Goal: Navigation & Orientation: Find specific page/section

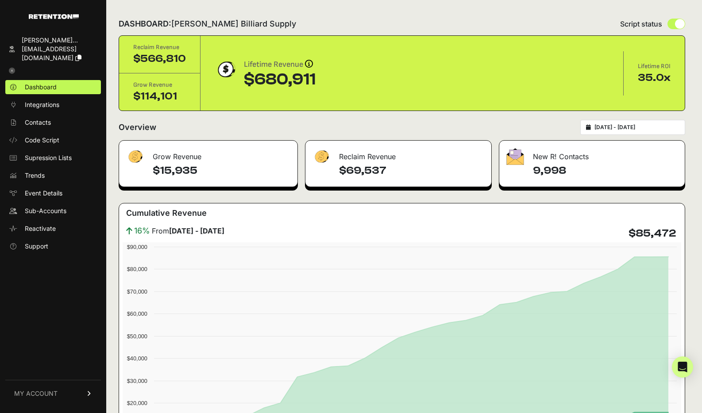
click at [624, 121] on div "2025-08-20 - 2025-09-19" at bounding box center [632, 127] width 105 height 15
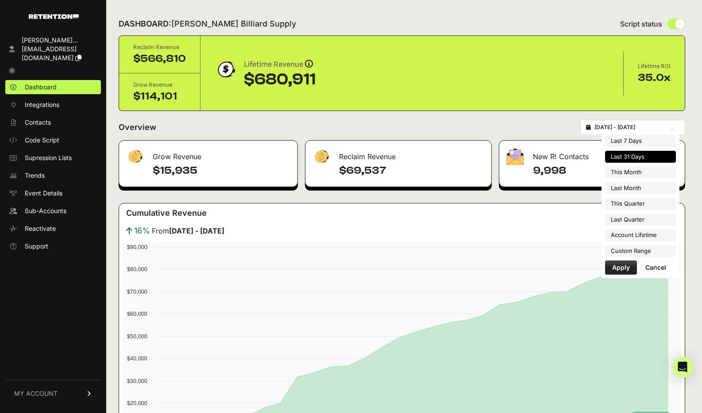
click at [622, 127] on input "2025-08-20 - 2025-09-19" at bounding box center [636, 127] width 85 height 7
click at [629, 203] on li "This Quarter" at bounding box center [640, 204] width 71 height 12
type input "2025-07-01 - 2025-09-30"
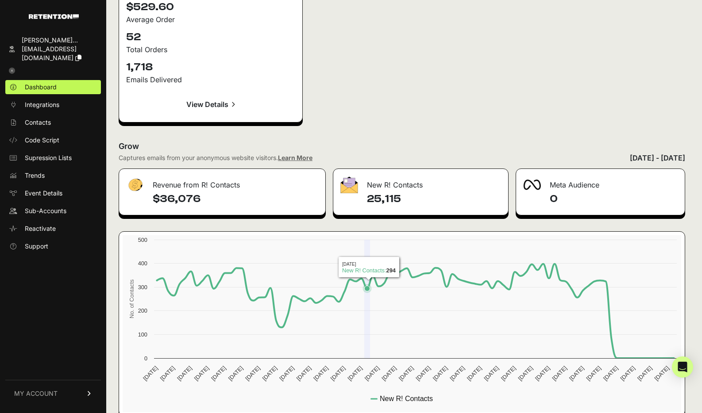
scroll to position [1316, 0]
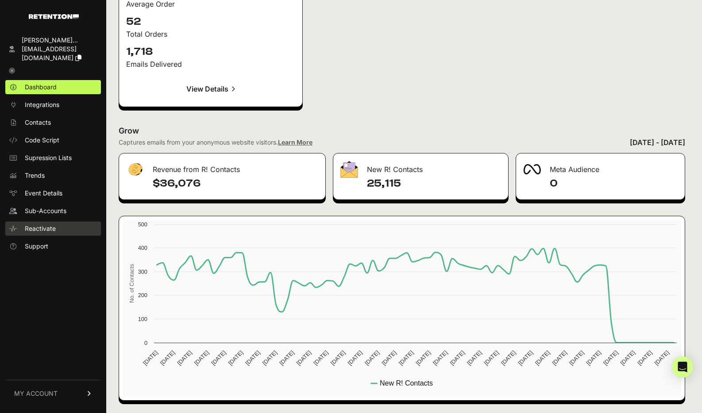
click at [38, 224] on span "Reactivate" at bounding box center [40, 228] width 31 height 9
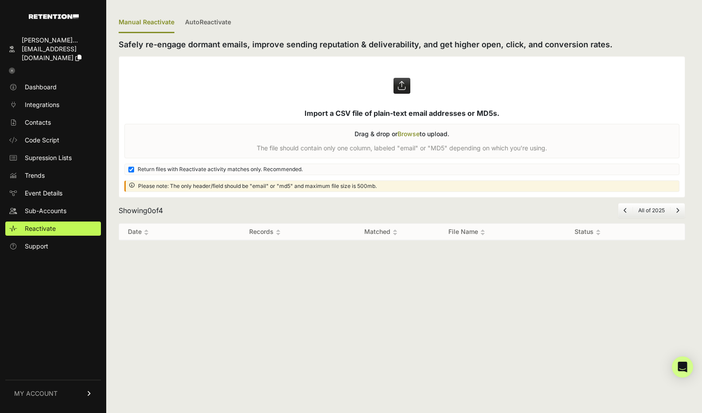
click at [61, 207] on span "Sub-Accounts" at bounding box center [46, 211] width 42 height 9
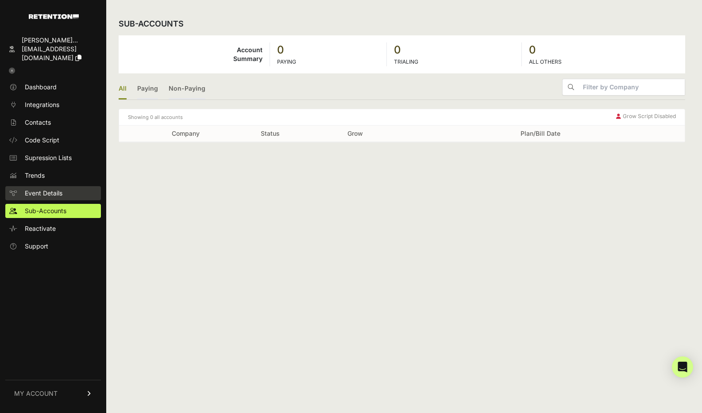
click at [62, 189] on span "Event Details" at bounding box center [44, 193] width 38 height 9
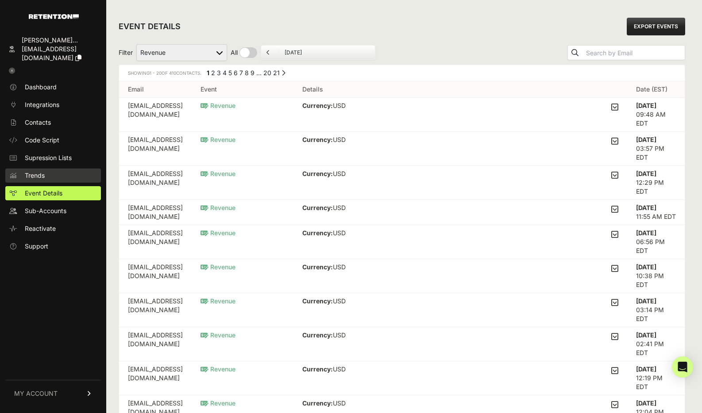
click at [59, 169] on link "Trends" at bounding box center [53, 176] width 96 height 14
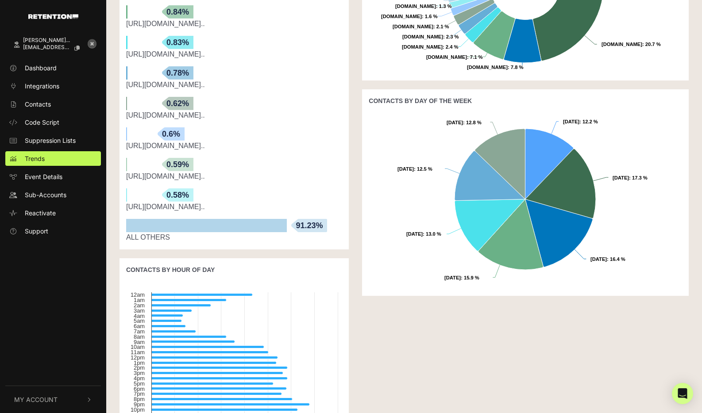
scroll to position [400, 0]
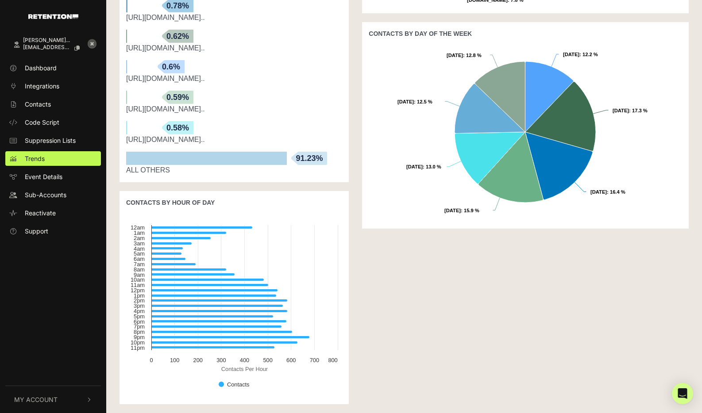
click at [395, 331] on div "CONTACTS BY EMAIL PROVIDER A max. of 15 domains are shown Created with Highchar…" at bounding box center [525, 110] width 340 height 607
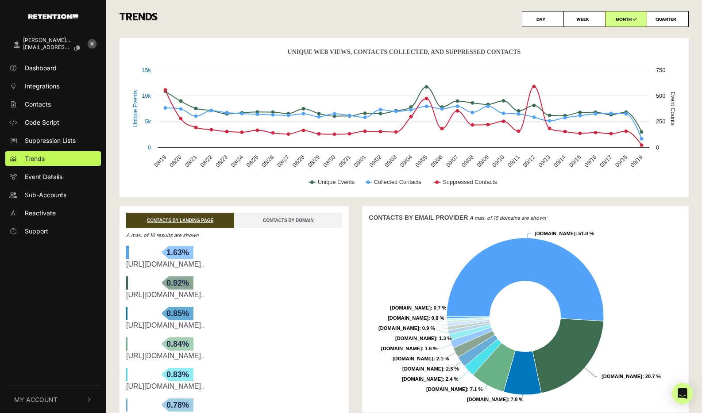
click at [306, 222] on link "CONTACTS BY DOMAIN" at bounding box center [288, 220] width 108 height 15
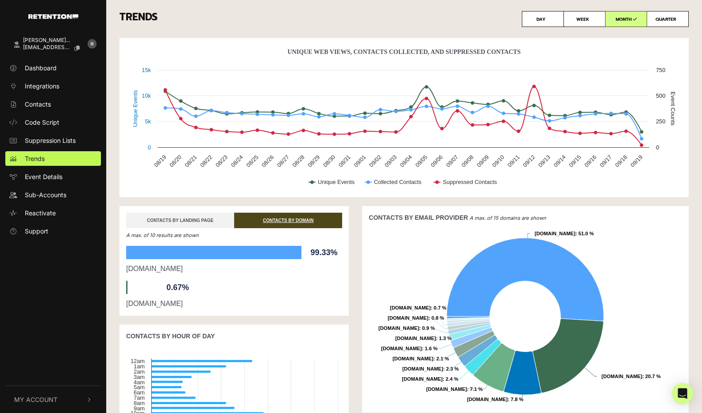
click at [182, 220] on link "CONTACTS BY LANDING PAGE" at bounding box center [180, 220] width 108 height 15
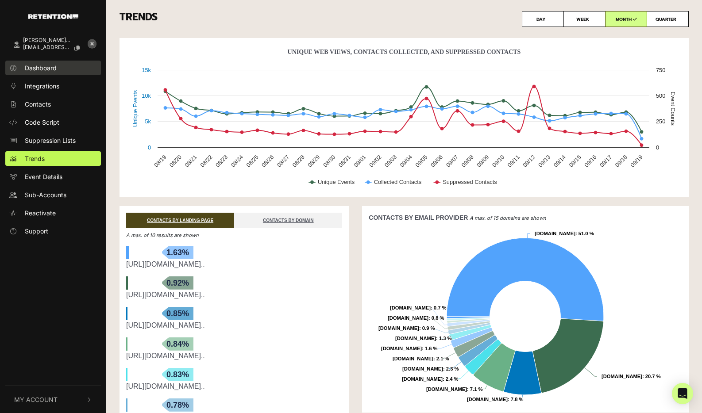
click at [62, 71] on link "Dashboard" at bounding box center [53, 68] width 96 height 15
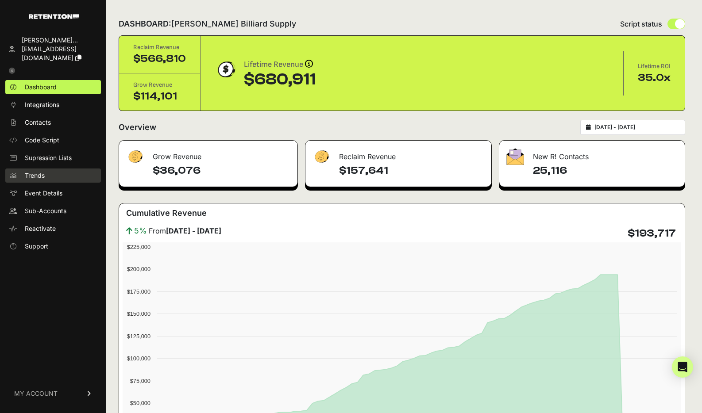
click at [54, 169] on link "Trends" at bounding box center [53, 176] width 96 height 14
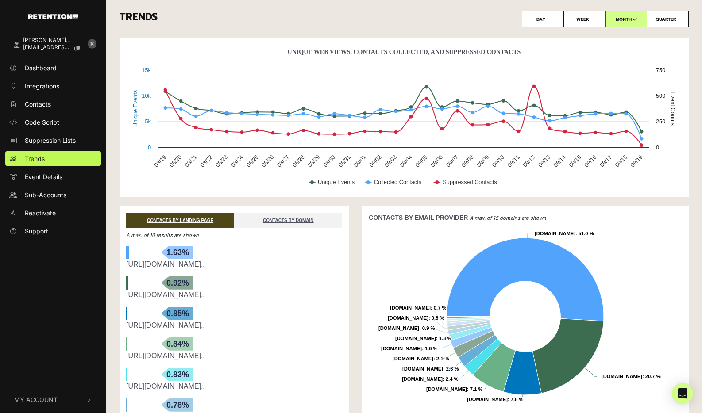
click at [654, 21] on label "QUARTER" at bounding box center [667, 19] width 42 height 16
radio input "true"
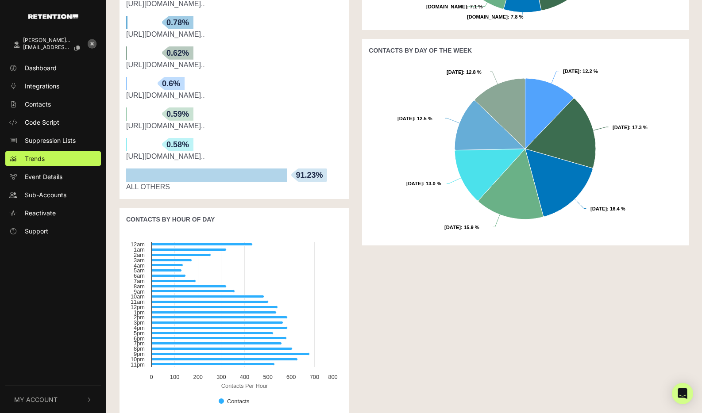
scroll to position [384, 0]
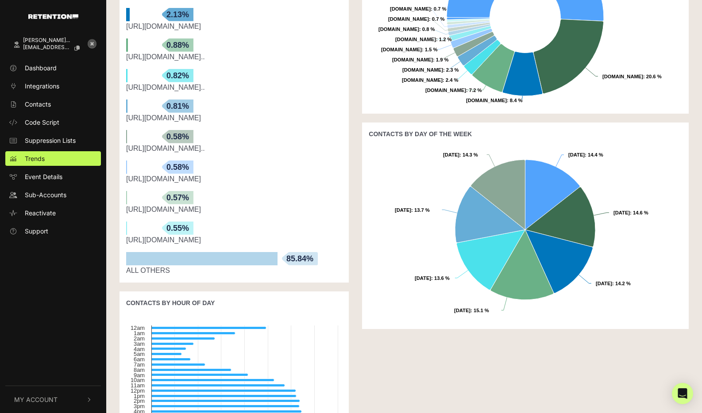
scroll to position [299, 0]
click at [52, 46] on span "[EMAIL_ADDRESS][DOMAIN_NAME]" at bounding box center [47, 47] width 48 height 6
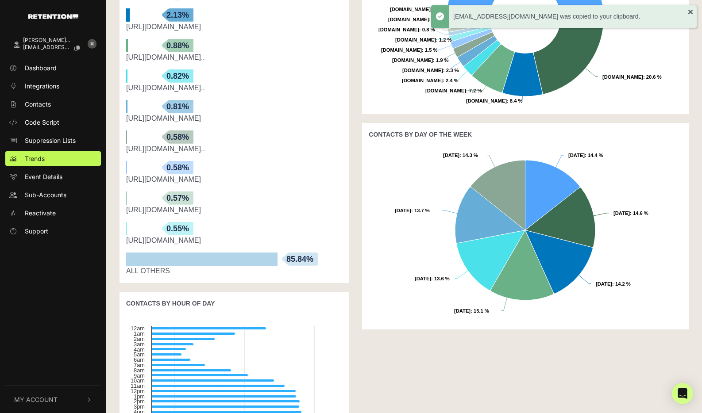
click at [60, 15] on img "button" at bounding box center [53, 16] width 50 height 5
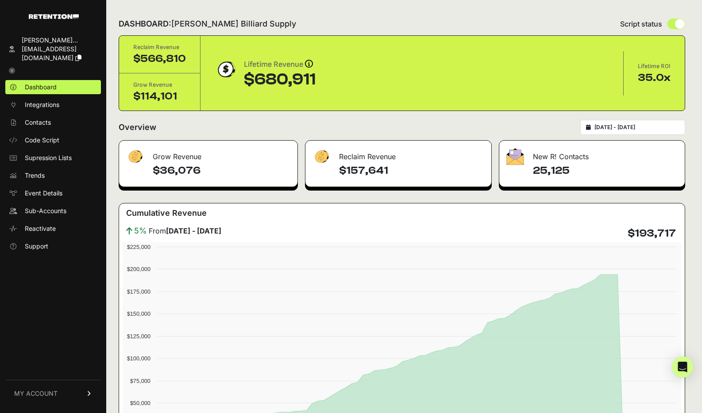
click at [86, 393] on icon at bounding box center [89, 393] width 6 height 5
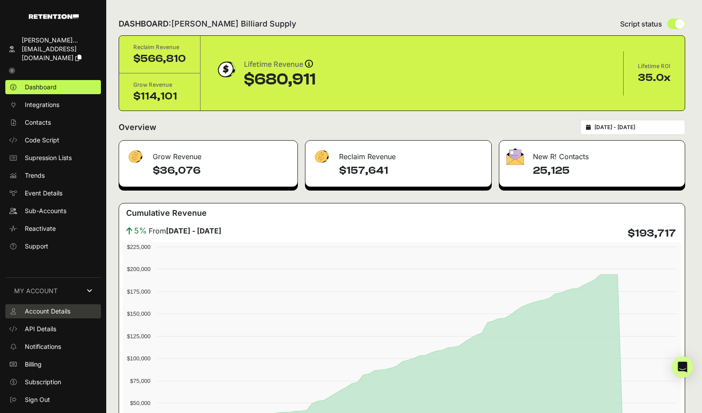
click at [66, 311] on span "Account Details" at bounding box center [48, 311] width 46 height 9
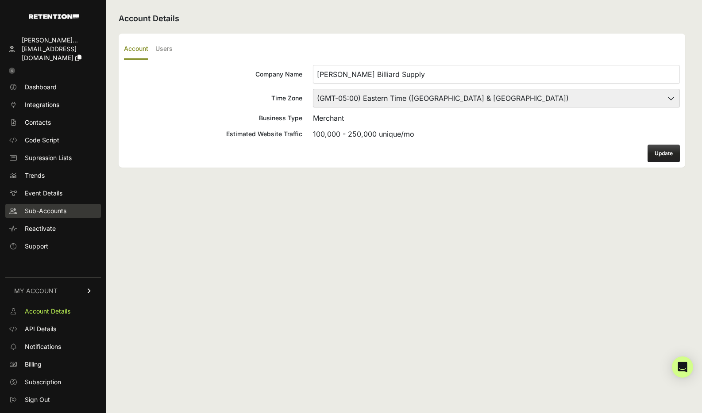
click at [59, 207] on span "Sub-Accounts" at bounding box center [46, 211] width 42 height 9
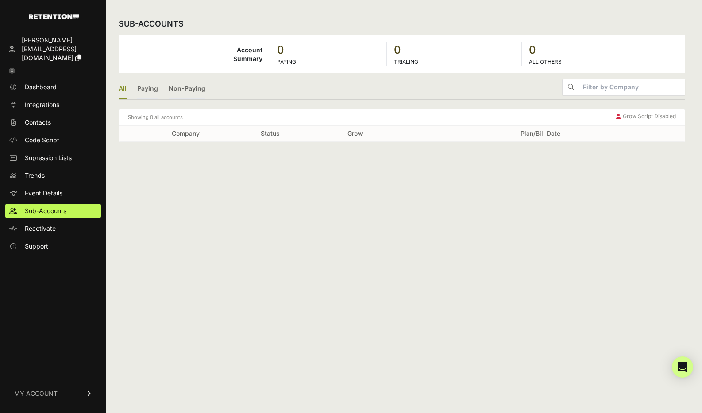
click at [10, 68] on icon at bounding box center [12, 71] width 6 height 6
